Goal: Navigation & Orientation: Find specific page/section

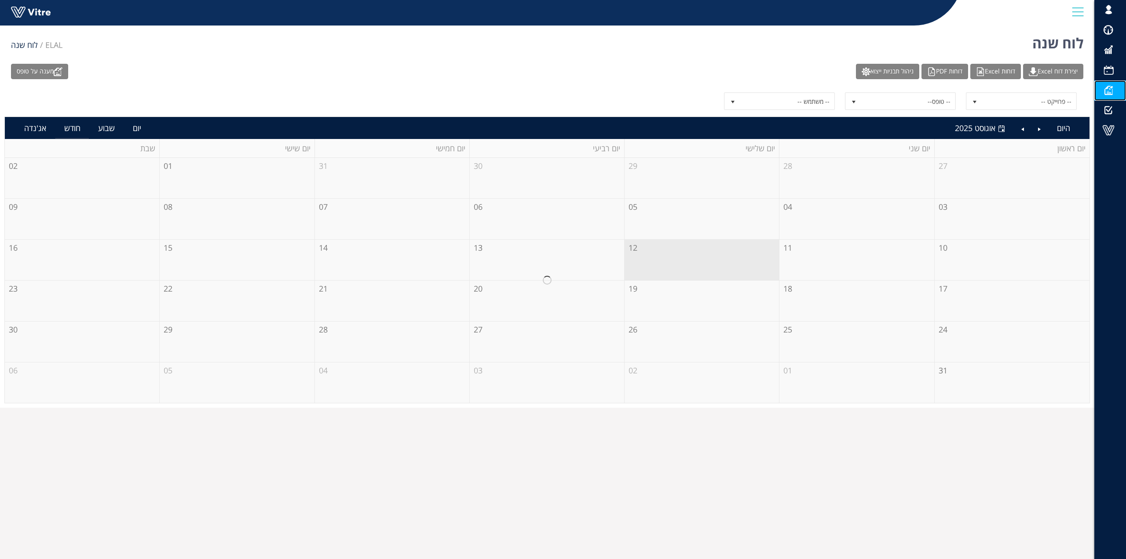
click at [1111, 91] on span at bounding box center [1108, 90] width 22 height 11
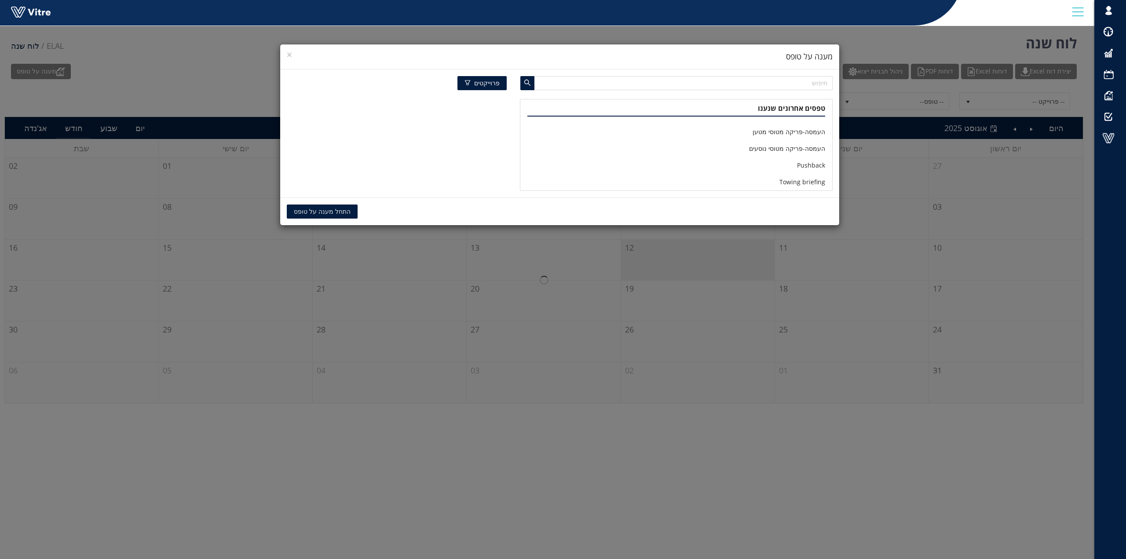
click at [1118, 94] on div "× מענה על טופס פרוייקטים טפסים אחרונים שנענו העמסה-פריקה מטוסי מטען העמסה-פריקה…" at bounding box center [563, 279] width 1126 height 559
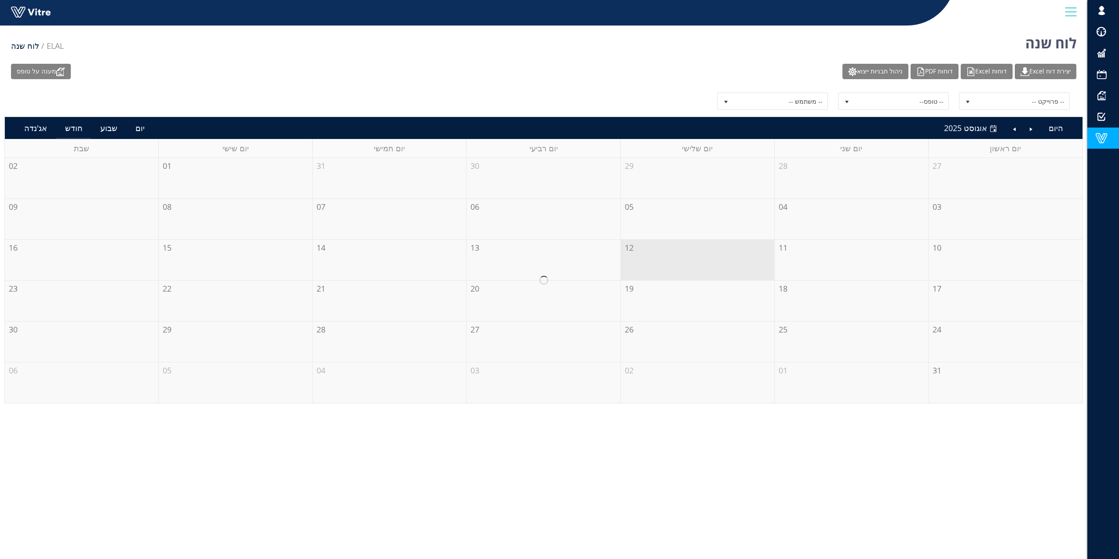
click at [1105, 139] on span at bounding box center [1102, 138] width 22 height 11
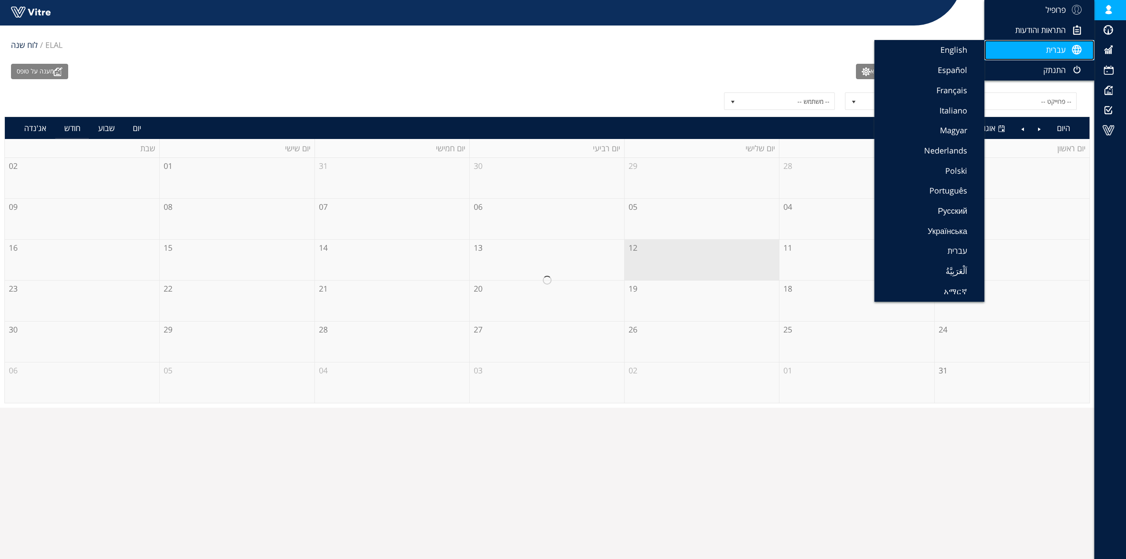
click at [1053, 48] on span "עברית" at bounding box center [1056, 49] width 20 height 11
click at [941, 250] on link "עברית" at bounding box center [929, 251] width 110 height 20
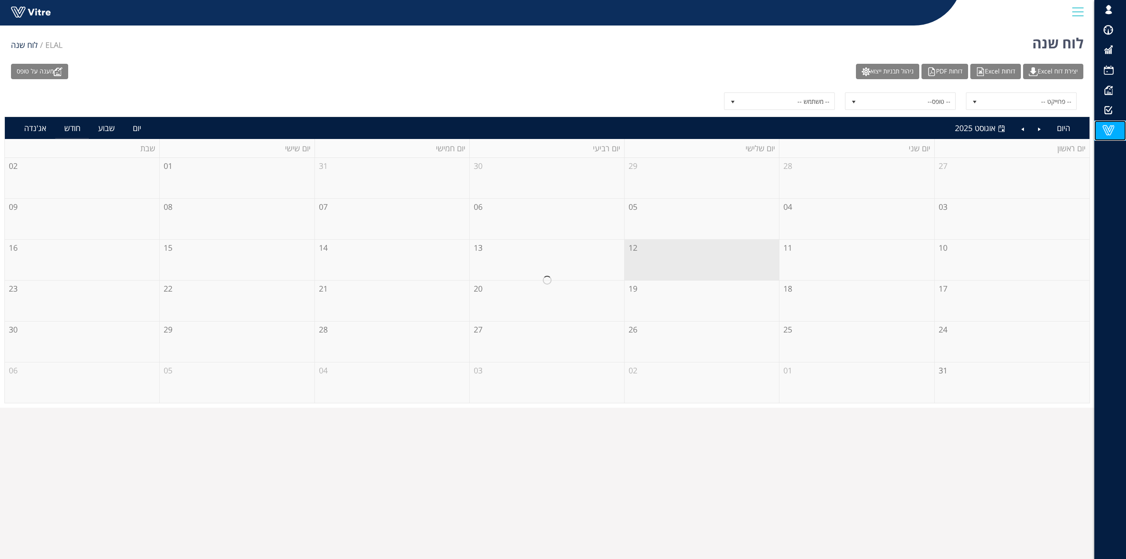
click at [1110, 128] on span at bounding box center [1108, 130] width 22 height 11
click at [1113, 31] on span at bounding box center [1108, 30] width 22 height 11
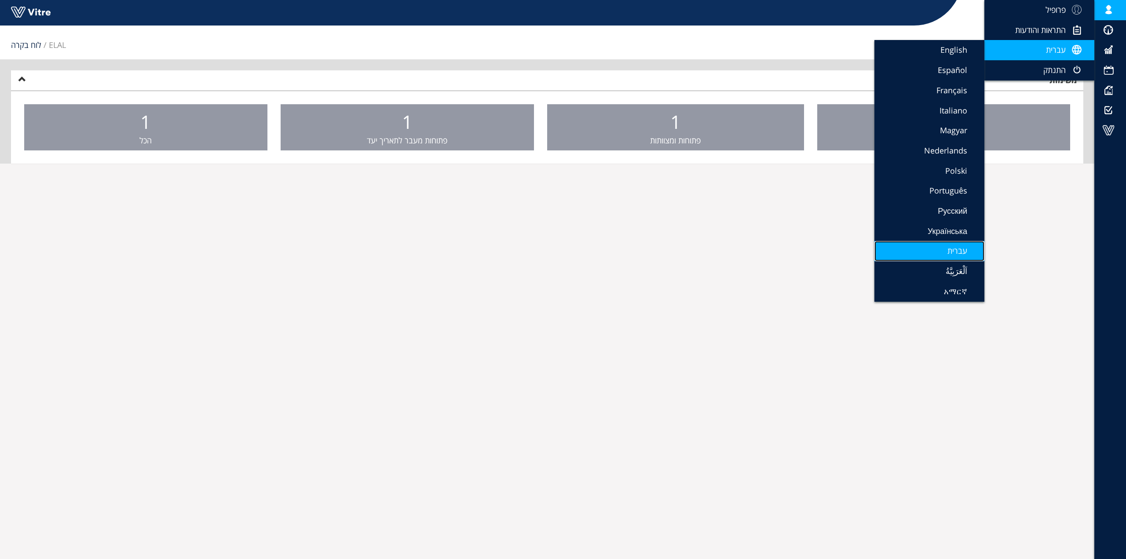
click at [945, 248] on link "עברית" at bounding box center [929, 251] width 110 height 20
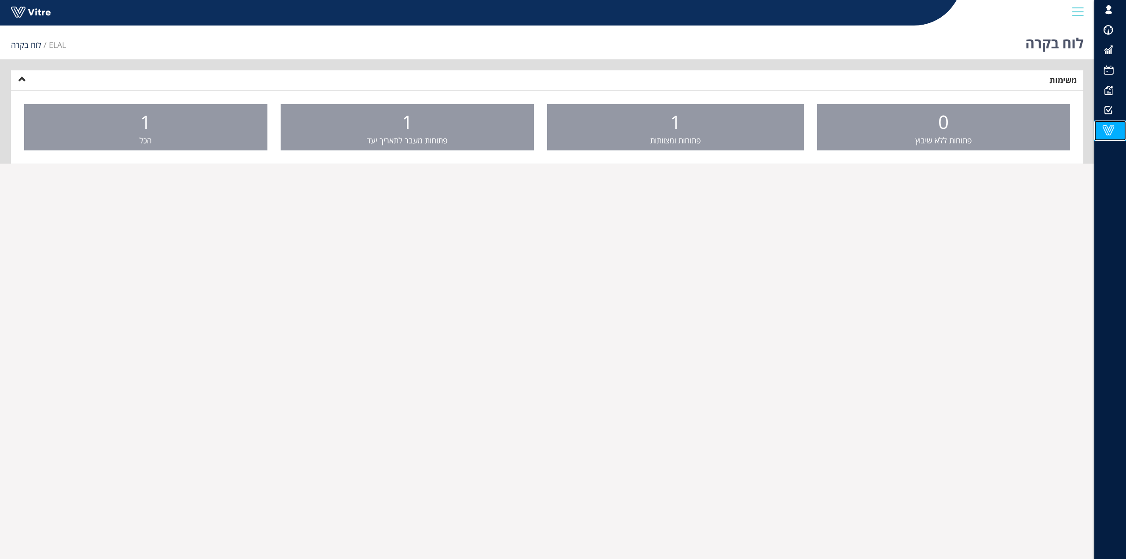
click at [1112, 129] on span at bounding box center [1108, 130] width 22 height 11
